Goal: Register for event/course

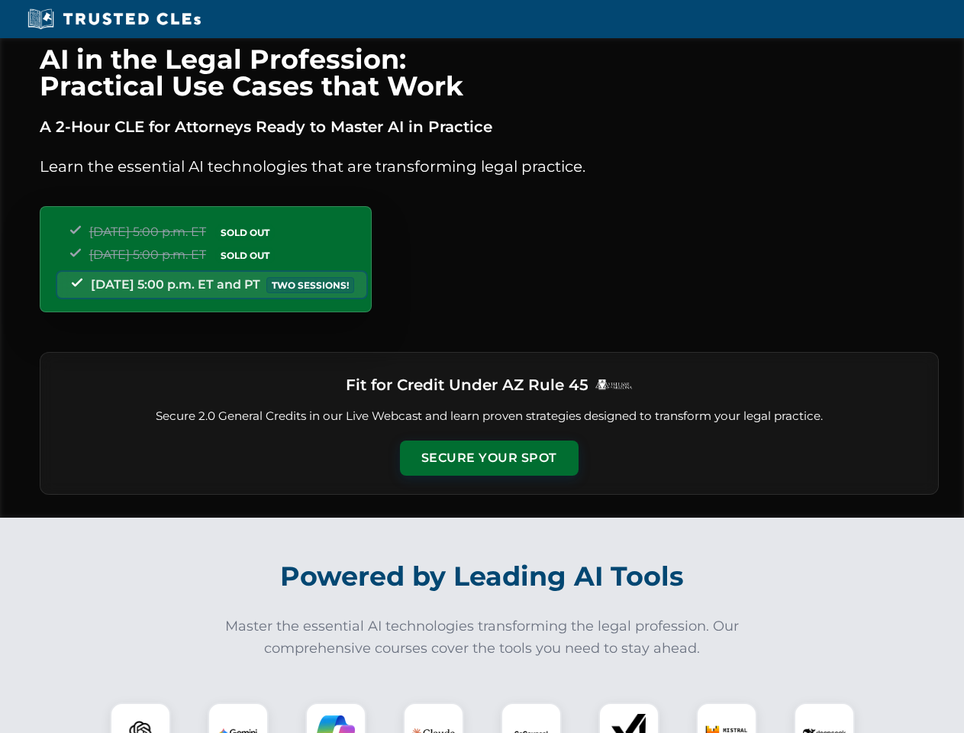
click at [489, 458] on button "Secure Your Spot" at bounding box center [489, 458] width 179 height 35
click at [140, 718] on img at bounding box center [140, 733] width 44 height 44
click at [238, 718] on img at bounding box center [238, 733] width 38 height 38
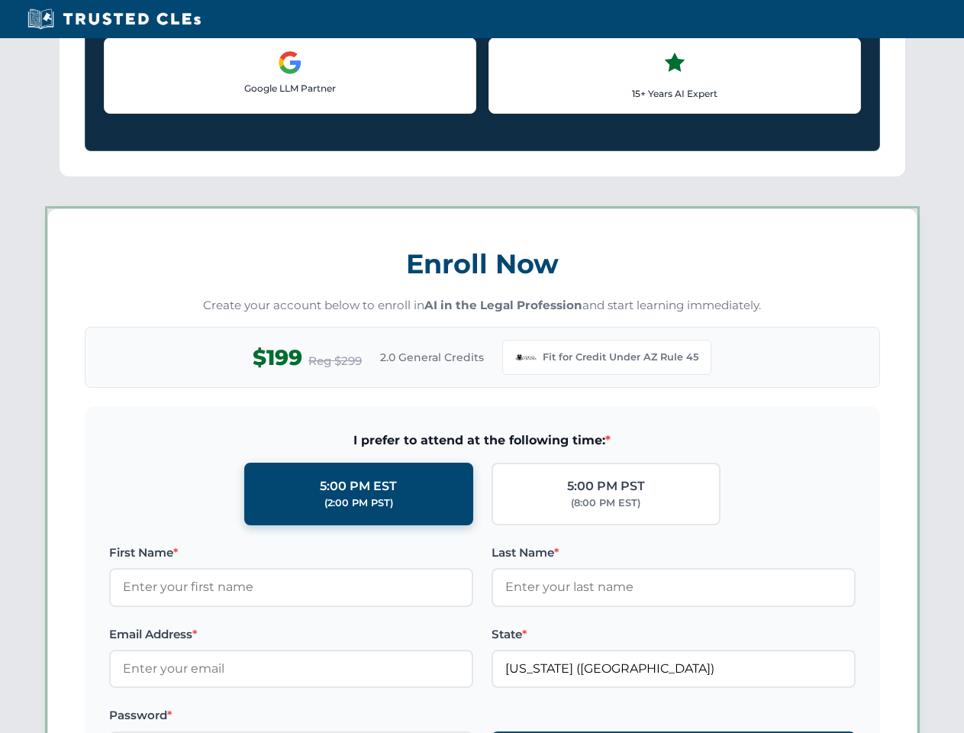
click at [434, 718] on label "Password *" at bounding box center [291, 715] width 364 height 18
